Goal: Navigation & Orientation: Find specific page/section

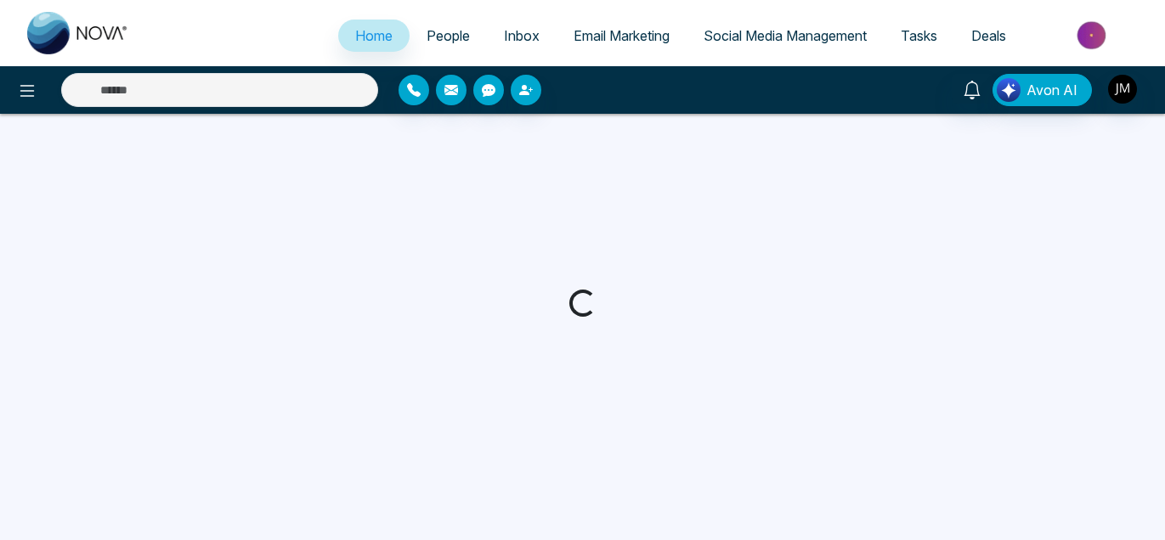
select select "*"
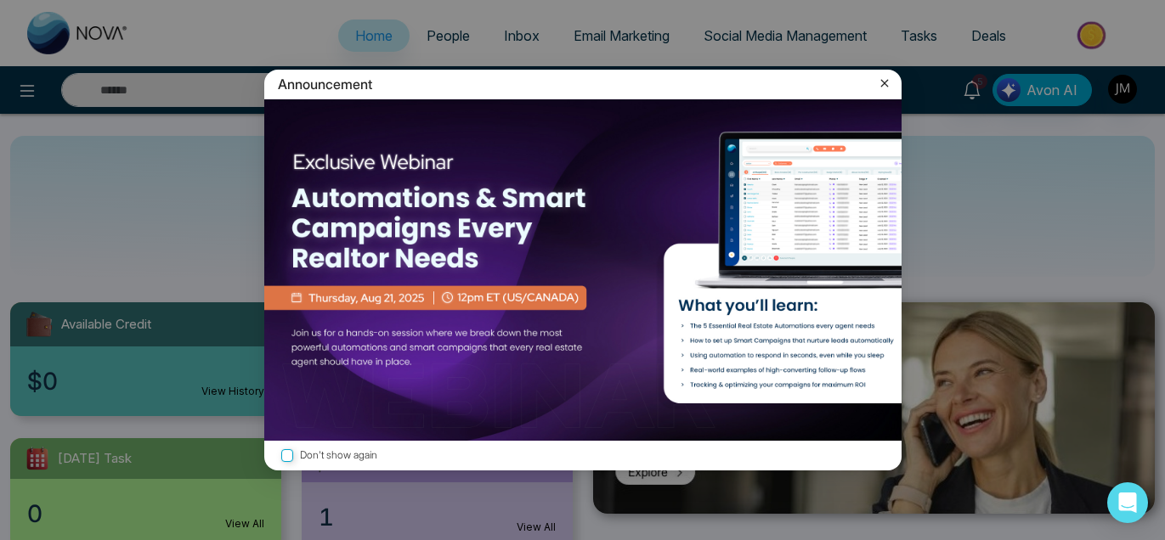
click at [883, 82] on icon at bounding box center [884, 83] width 17 height 17
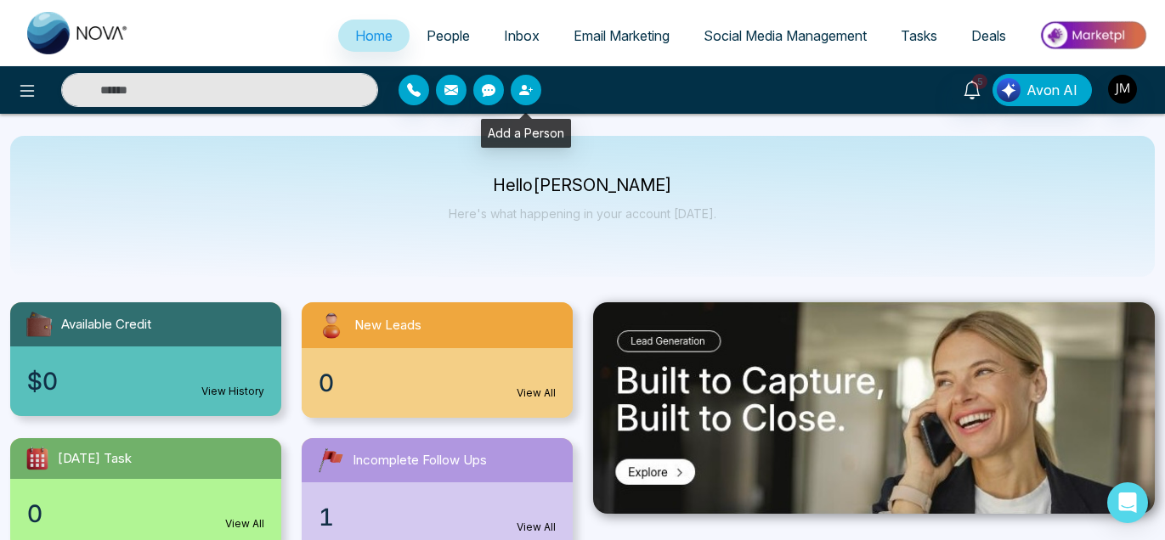
click at [528, 94] on icon "button" at bounding box center [524, 90] width 10 height 10
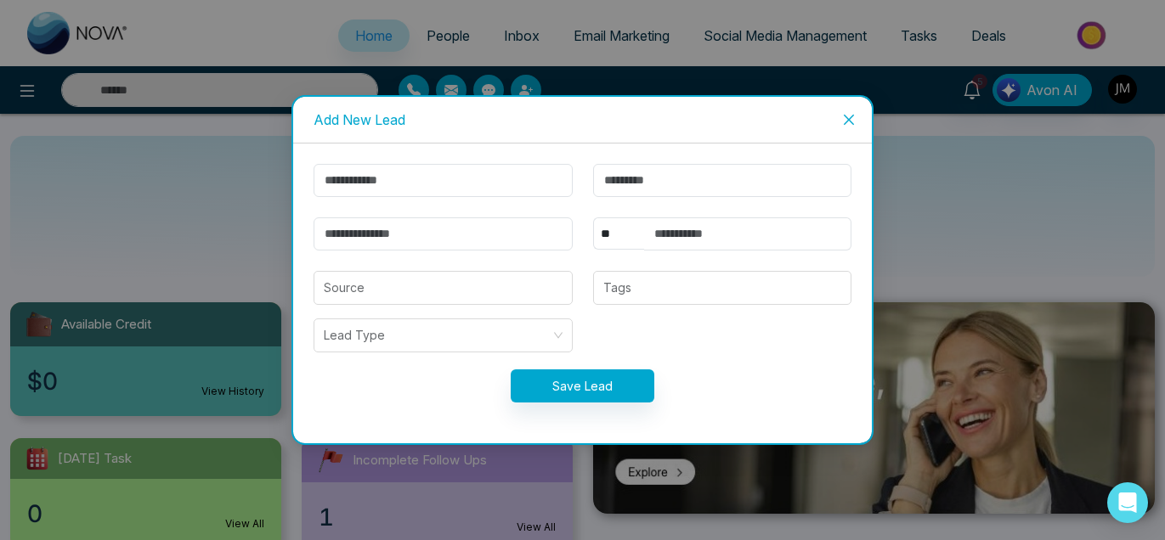
click at [229, 164] on div "Add New Lead ** **** *** *** *** **** *** Source Tags Lead Type Save Lead" at bounding box center [582, 270] width 1165 height 540
click at [849, 121] on icon "close" at bounding box center [849, 120] width 14 height 14
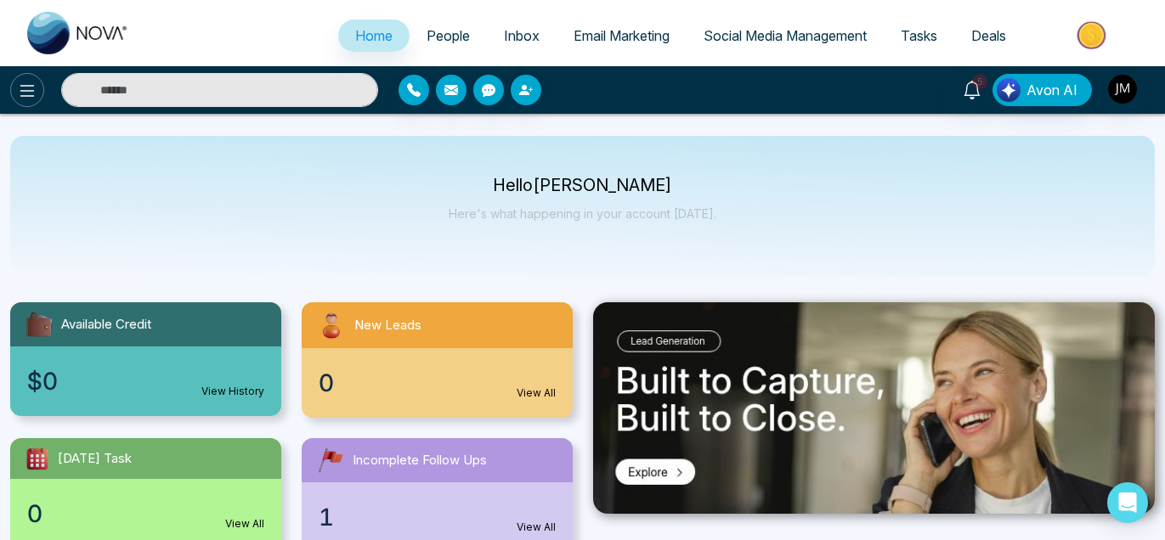
click at [29, 87] on icon at bounding box center [27, 91] width 20 height 20
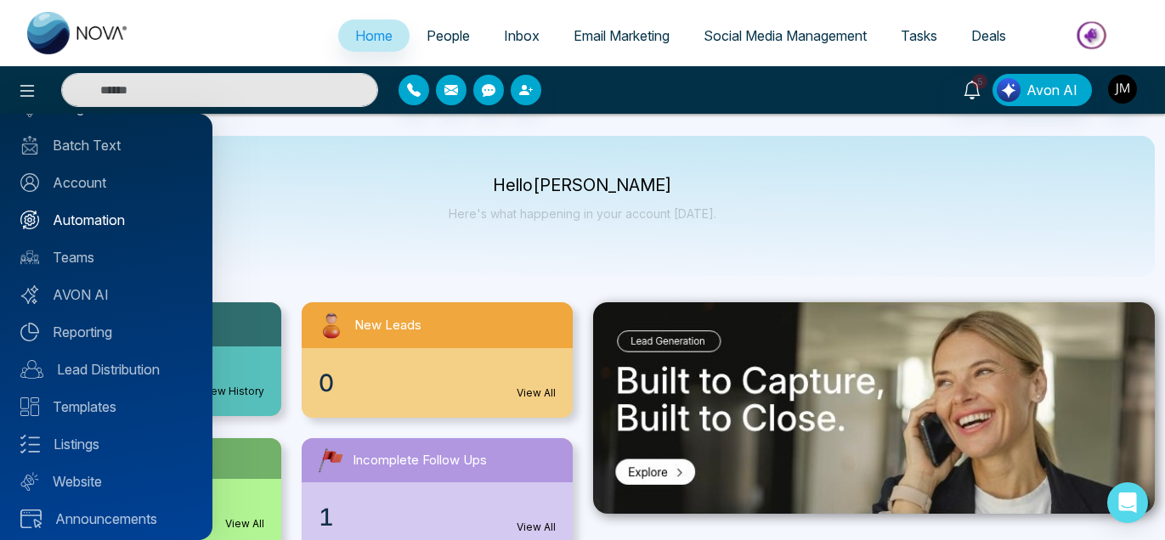
scroll to position [127, 0]
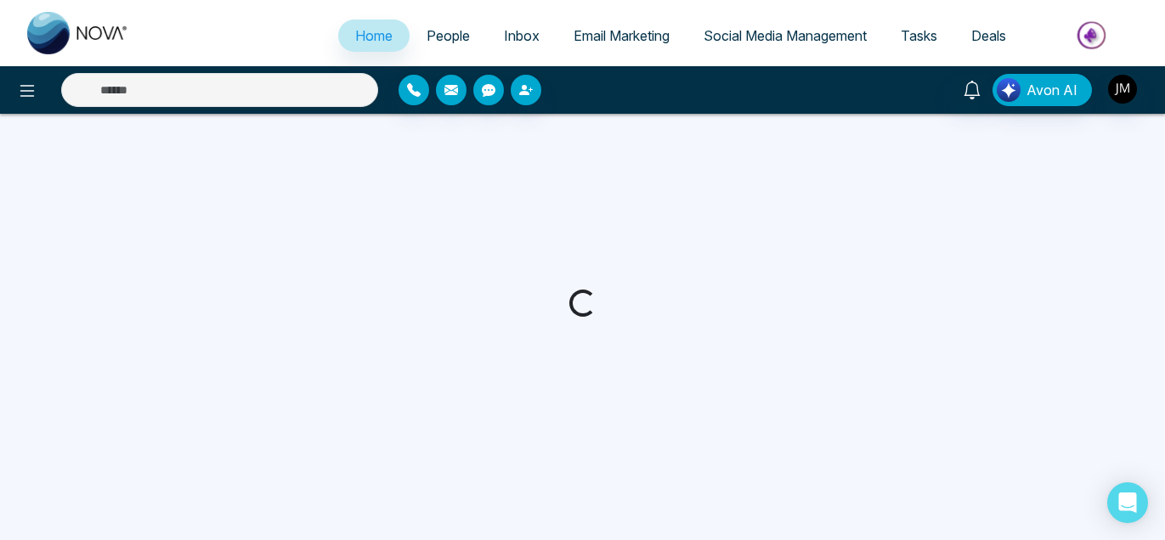
select select "*"
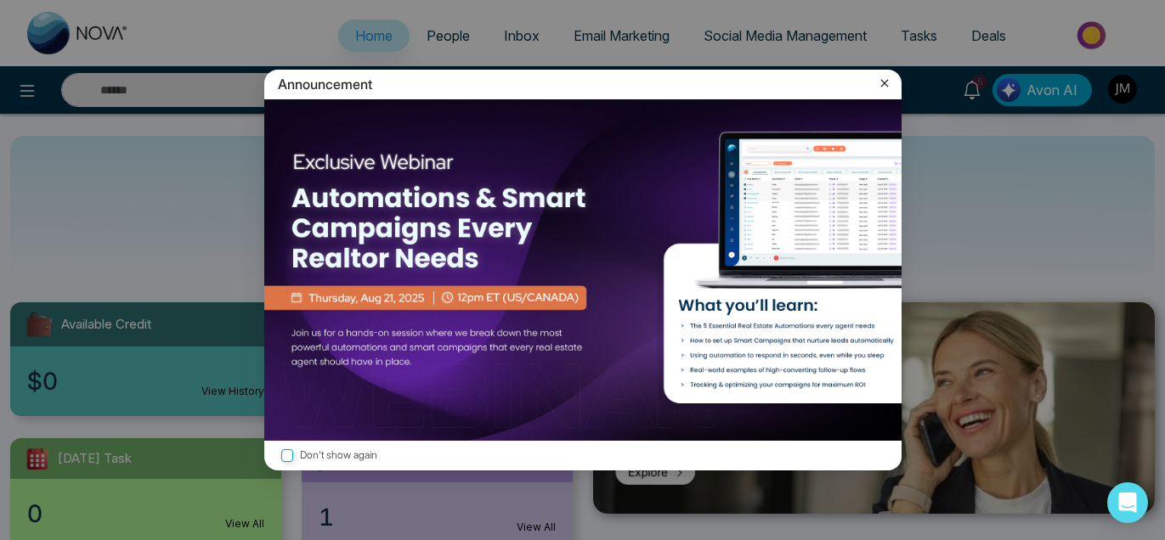
click at [886, 87] on icon at bounding box center [884, 83] width 17 height 17
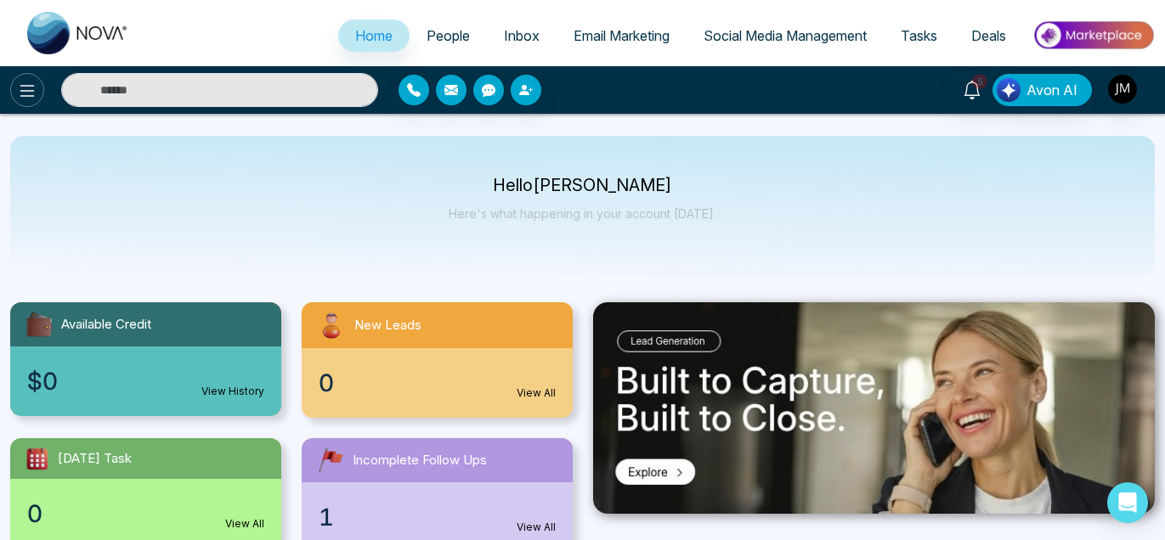
click at [33, 90] on icon at bounding box center [27, 91] width 14 height 12
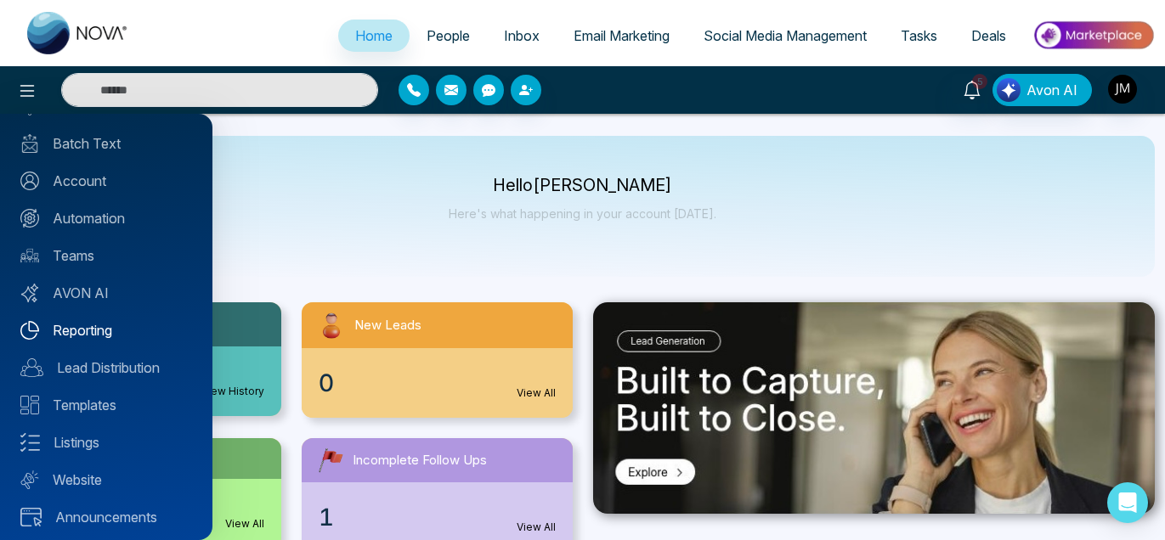
scroll to position [127, 0]
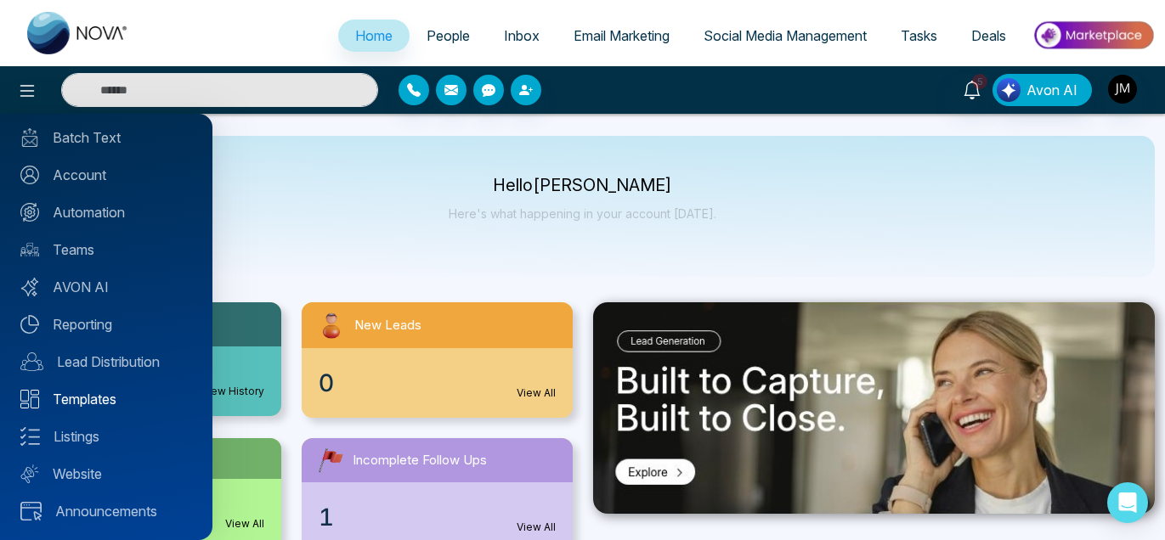
click at [99, 399] on link "Templates" at bounding box center [106, 399] width 172 height 20
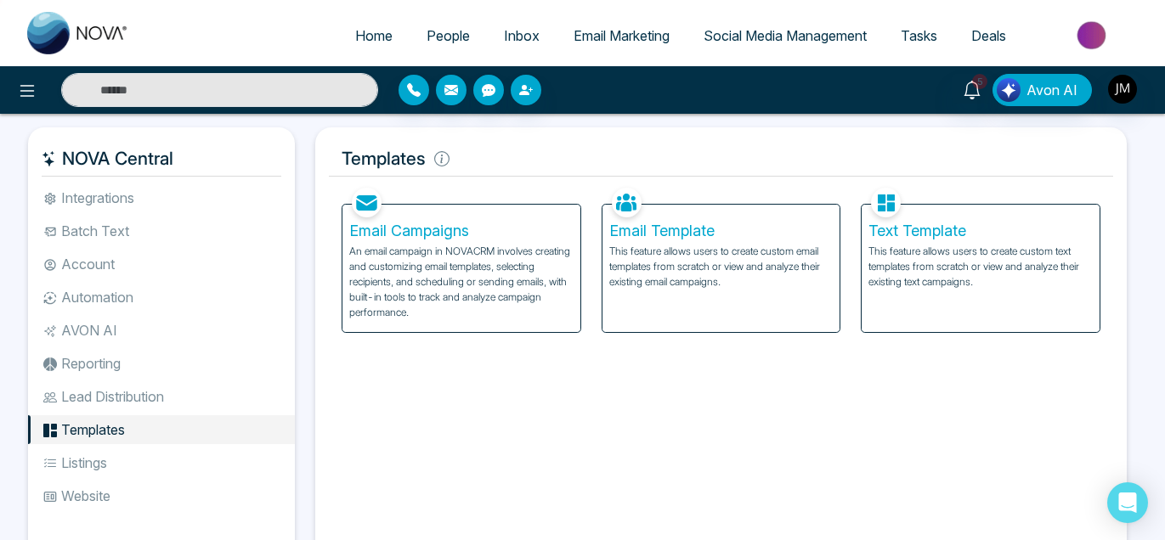
click at [375, 37] on span "Home" at bounding box center [373, 35] width 37 height 17
select select "*"
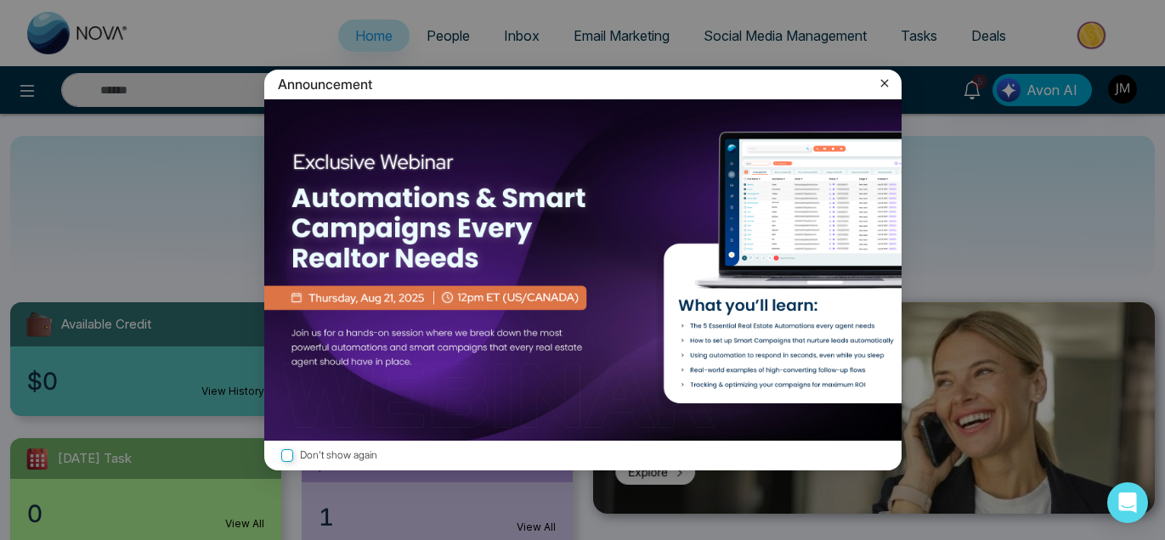
click at [883, 87] on icon at bounding box center [884, 83] width 17 height 17
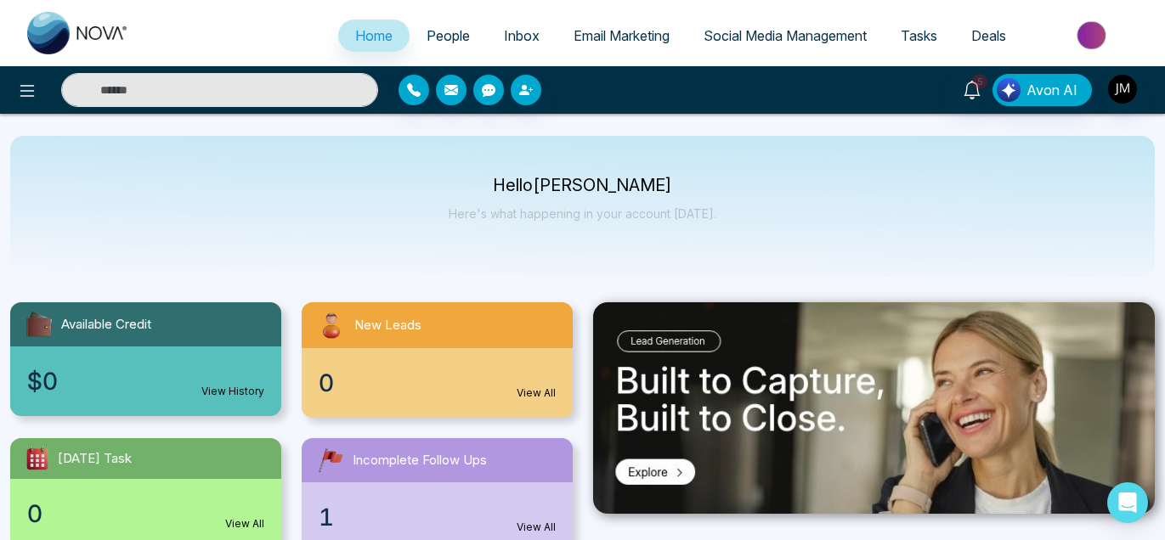
click at [597, 37] on span "Email Marketing" at bounding box center [621, 35] width 96 height 17
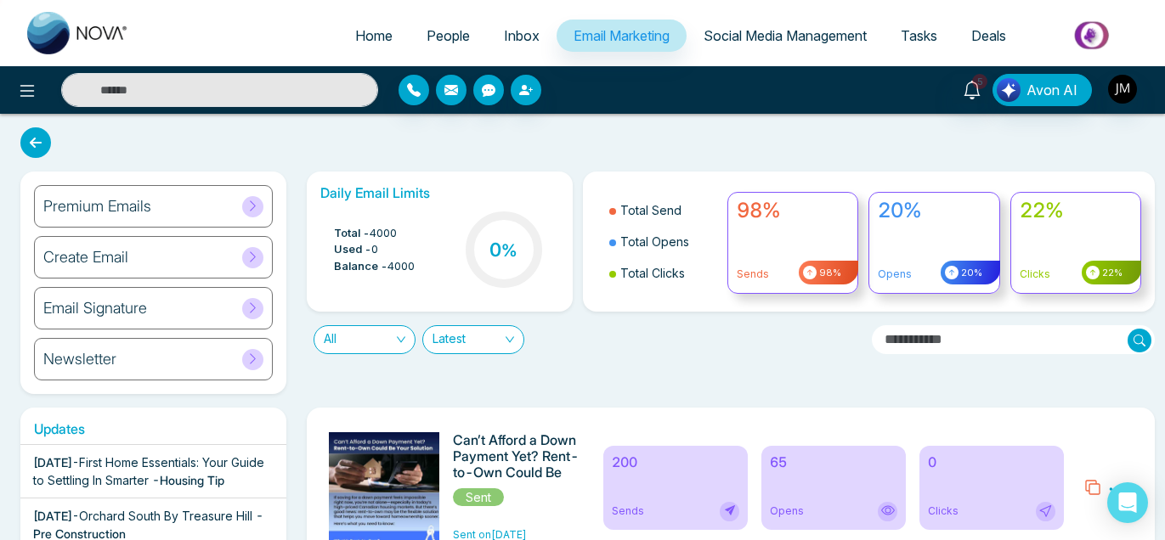
click at [976, 39] on span "Deals" at bounding box center [988, 35] width 35 height 17
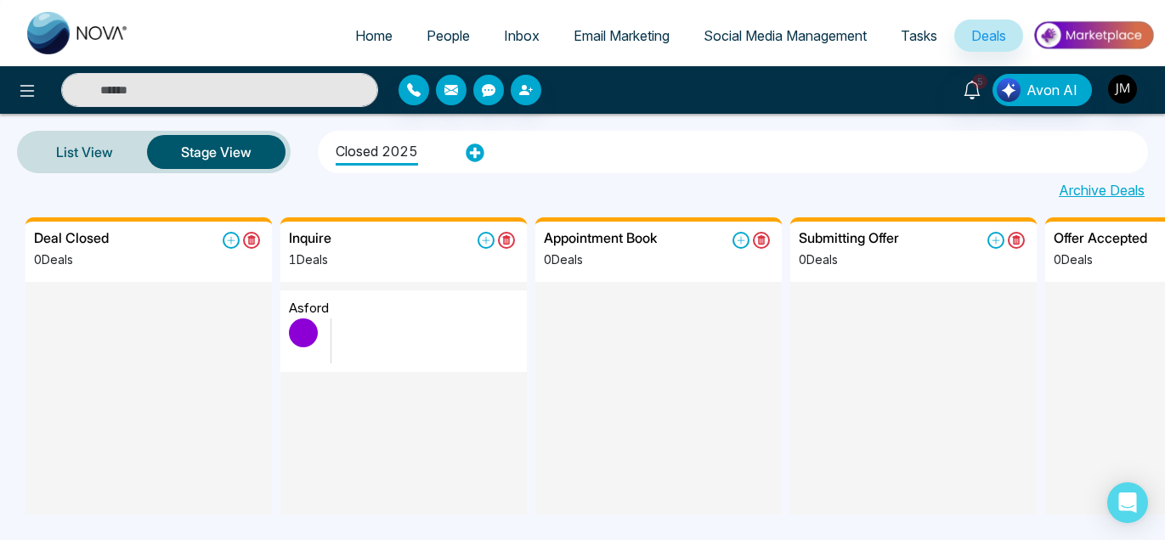
click at [921, 40] on span "Tasks" at bounding box center [918, 35] width 37 height 17
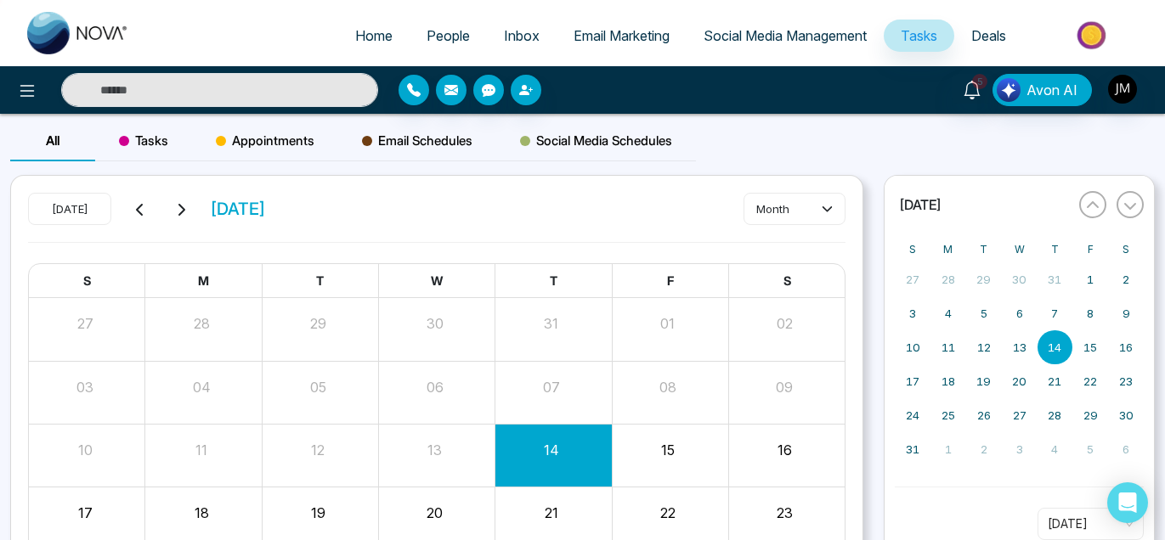
click at [577, 37] on span "Email Marketing" at bounding box center [621, 35] width 96 height 17
